Goal: Information Seeking & Learning: Learn about a topic

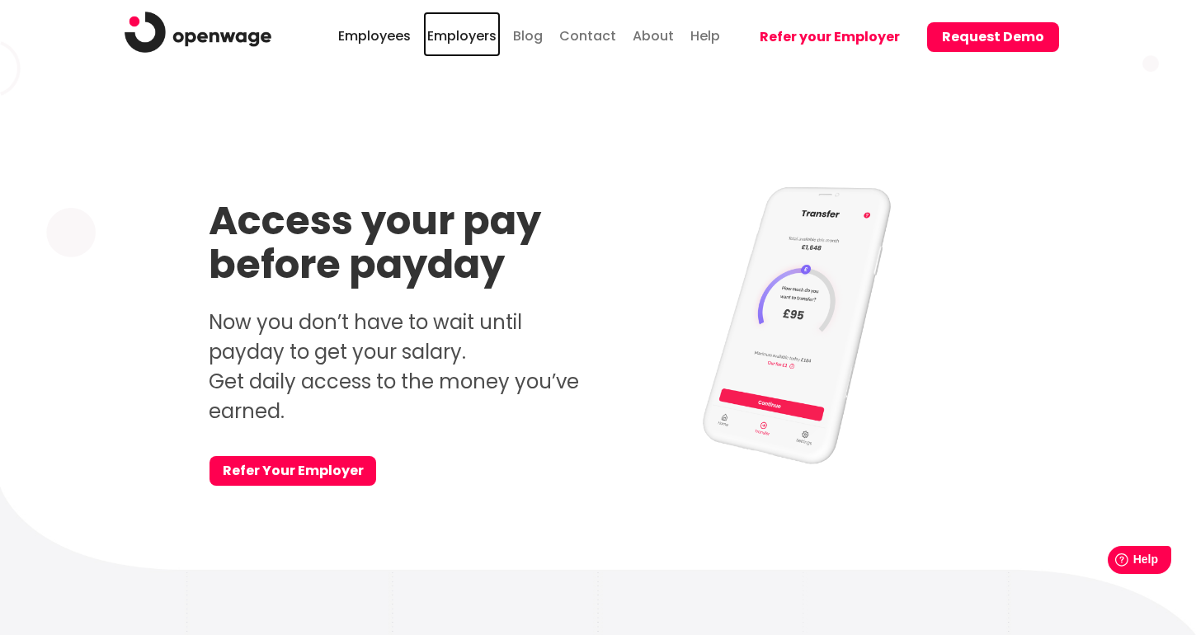
click at [453, 38] on link "Employers" at bounding box center [462, 34] width 78 height 45
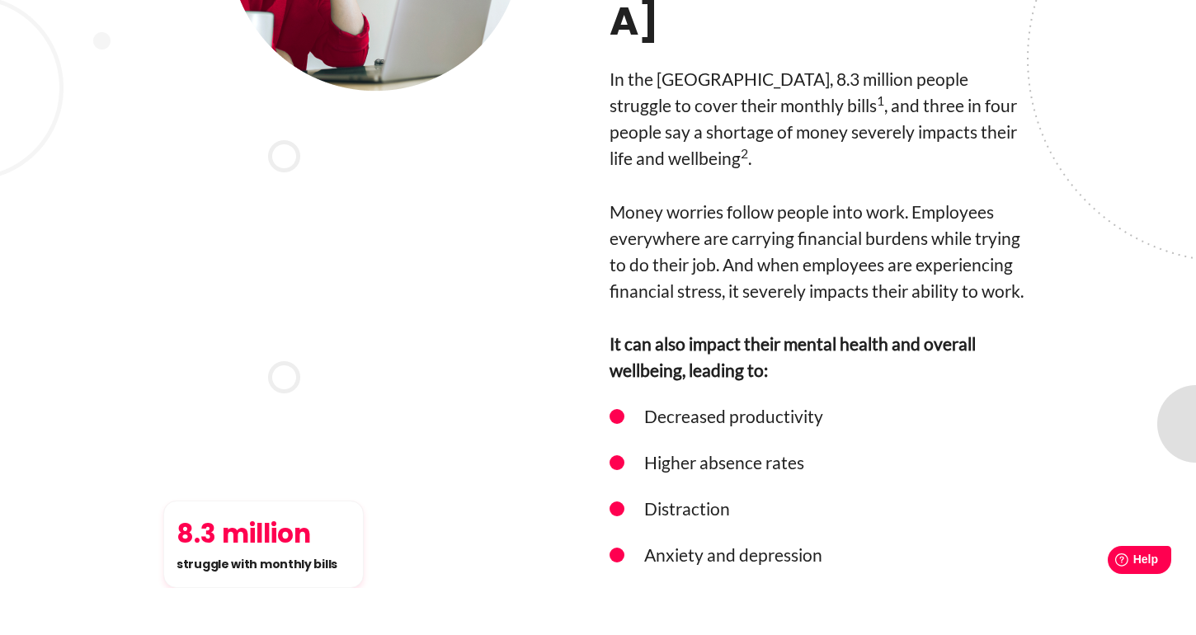
scroll to position [1857, 0]
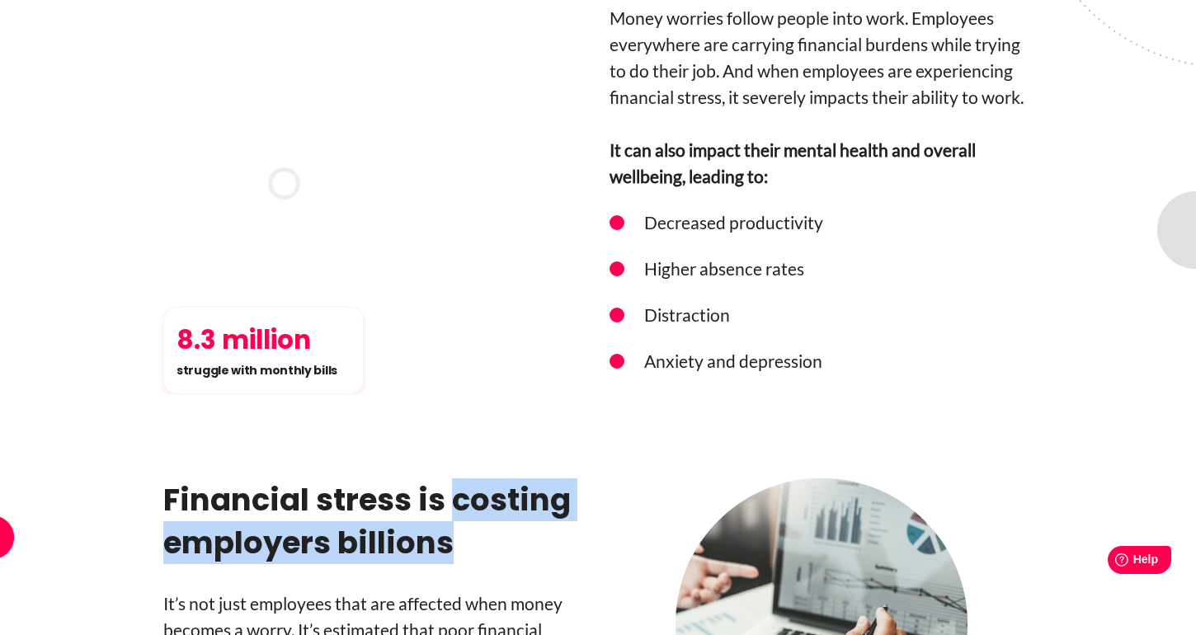
drag, startPoint x: 450, startPoint y: 372, endPoint x: 493, endPoint y: 437, distance: 78.0
click at [493, 478] on h3 "Financial stress is costing employers billions" at bounding box center [374, 521] width 423 height 86
copy h3 "costing employers billions"
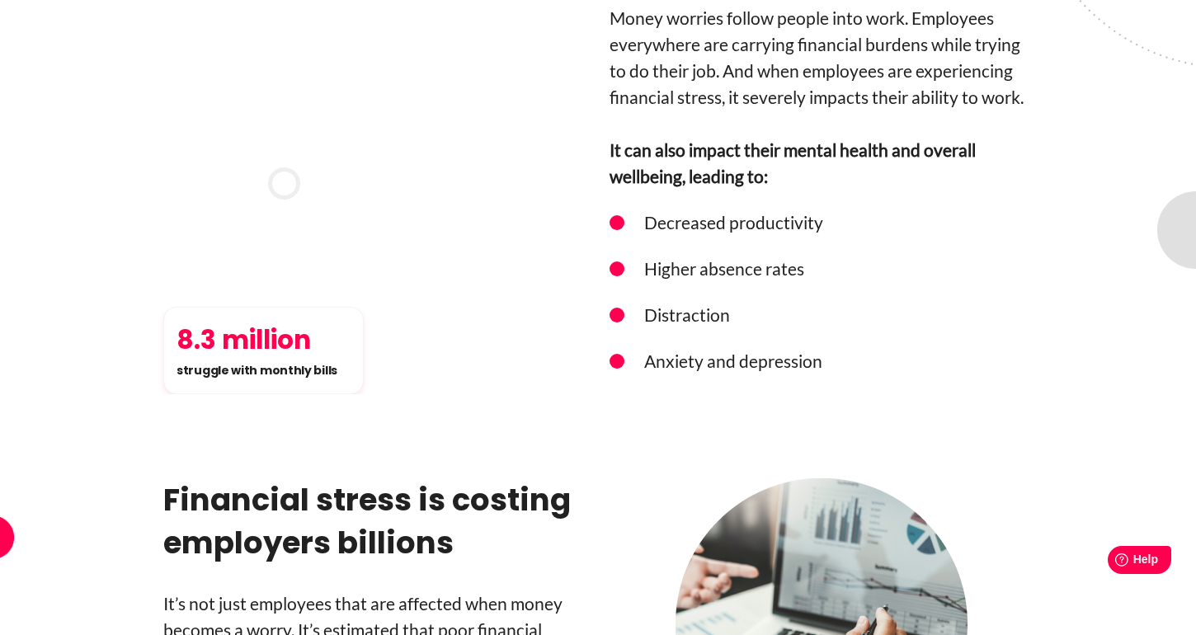
drag, startPoint x: 238, startPoint y: 536, endPoint x: 388, endPoint y: 538, distance: 150.1
copy p "costs UK employers"
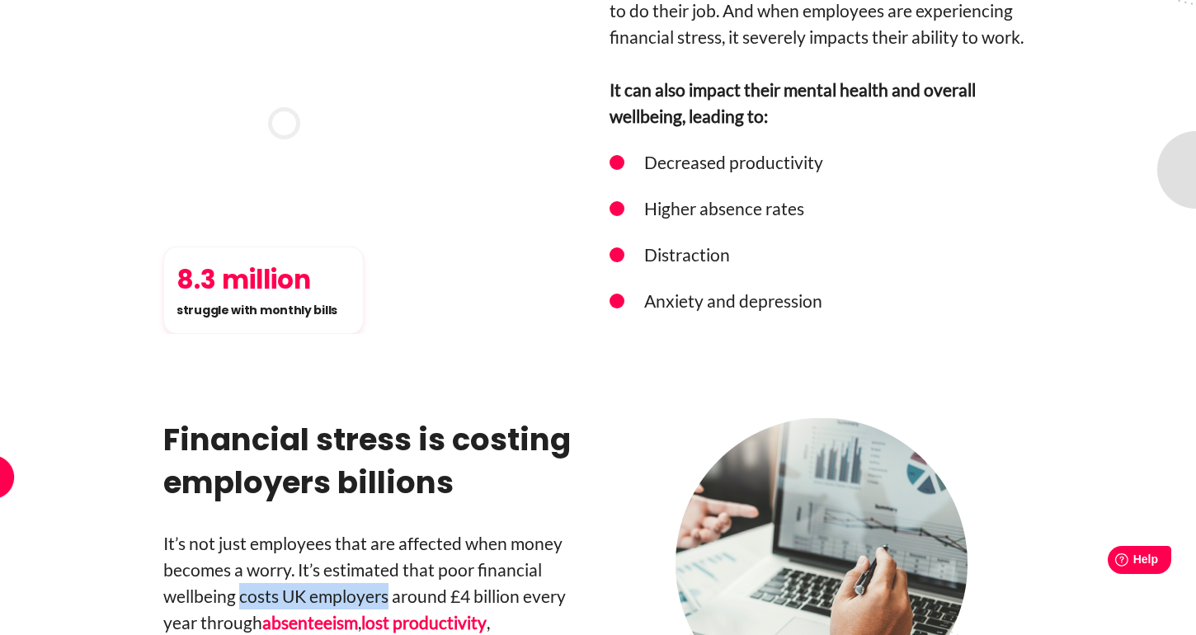
scroll to position [1951, 0]
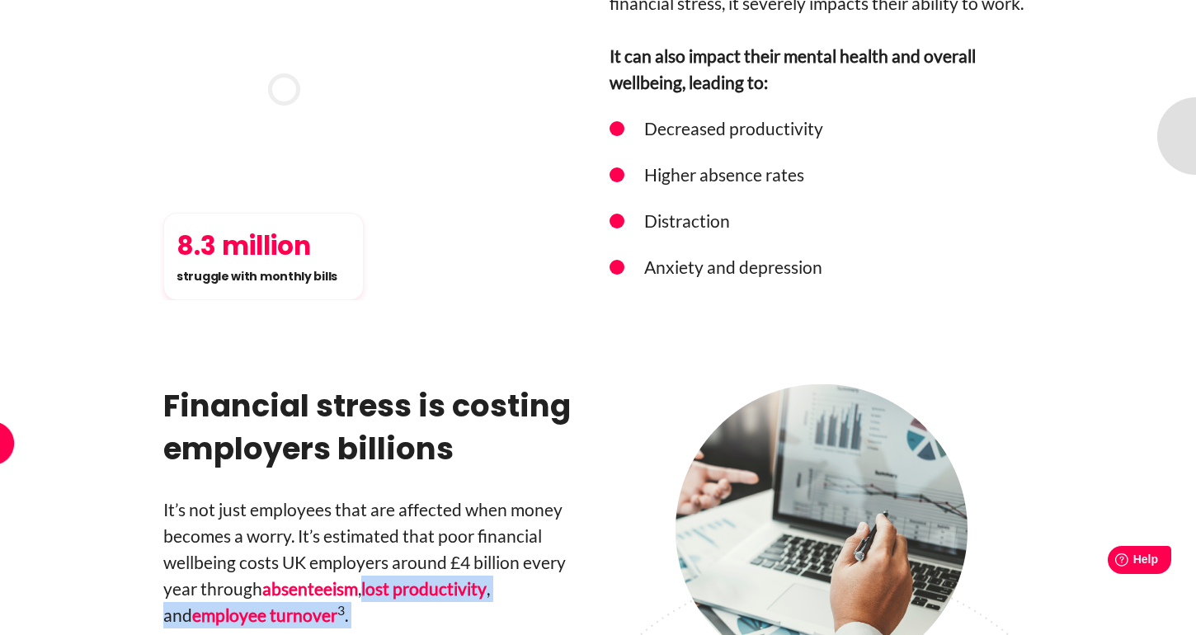
drag, startPoint x: 373, startPoint y: 518, endPoint x: 366, endPoint y: 456, distance: 62.2
click at [366, 456] on div "Financial stress is costing employers billions It’s not just employees that are…" at bounding box center [374, 589] width 423 height 411
copy div "lost productivity , and employee turnover 3 ."
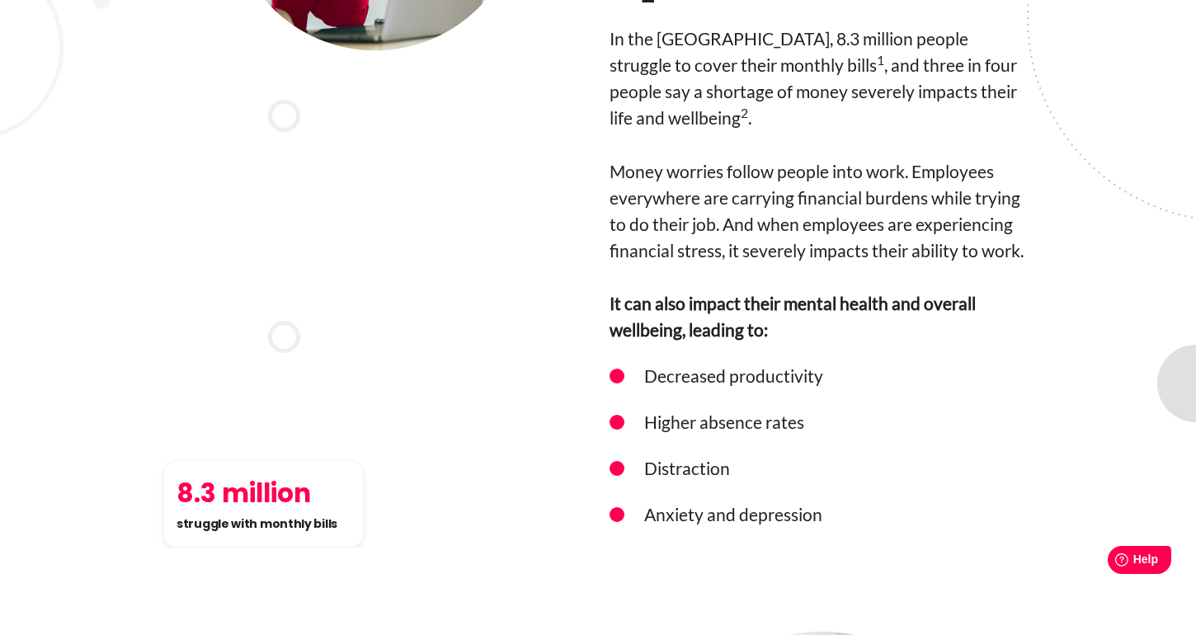
scroll to position [1555, 0]
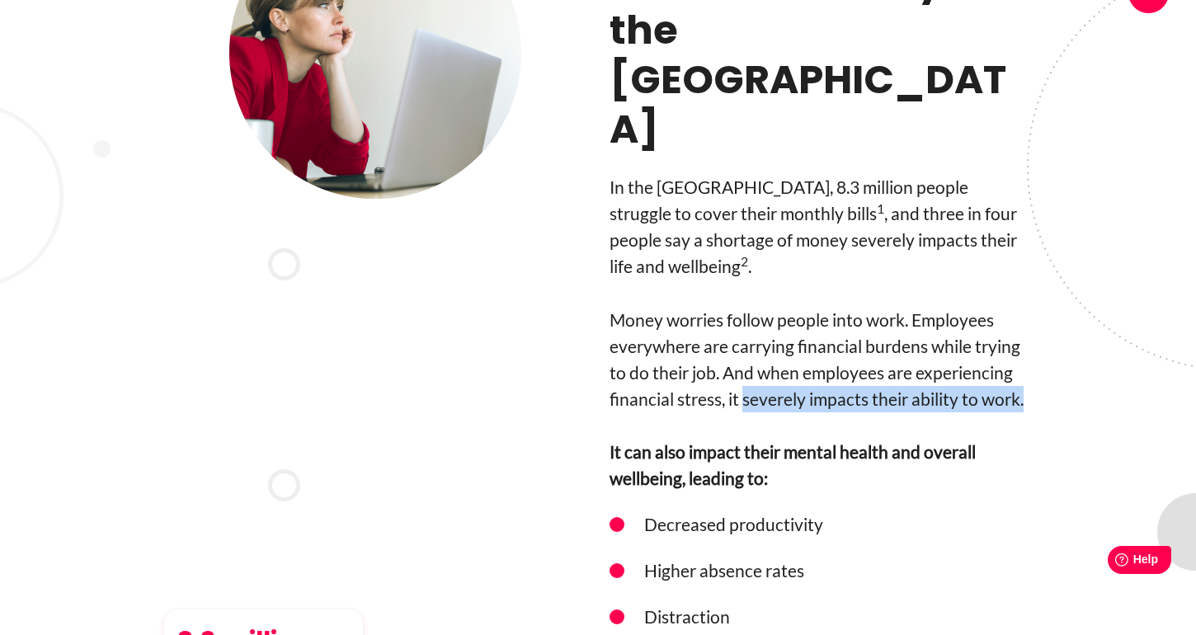
drag, startPoint x: 743, startPoint y: 277, endPoint x: 1040, endPoint y: 271, distance: 296.9
click at [1040, 270] on div "8.3 million struggle with monthly bills Money is a primary cause of anxiety in …" at bounding box center [598, 301] width 940 height 789
copy p "severely impacts their ability to work."
drag, startPoint x: 968, startPoint y: 267, endPoint x: 1015, endPoint y: 10, distance: 261.5
click at [0, 0] on div "8.3 million struggle with monthly bills Money is a primary cause of anxiety in …" at bounding box center [598, 301] width 1196 height 789
